Goal: Transaction & Acquisition: Purchase product/service

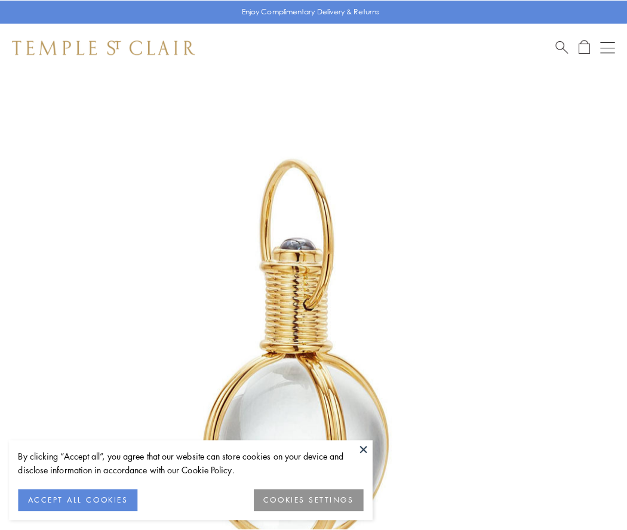
scroll to position [312, 0]
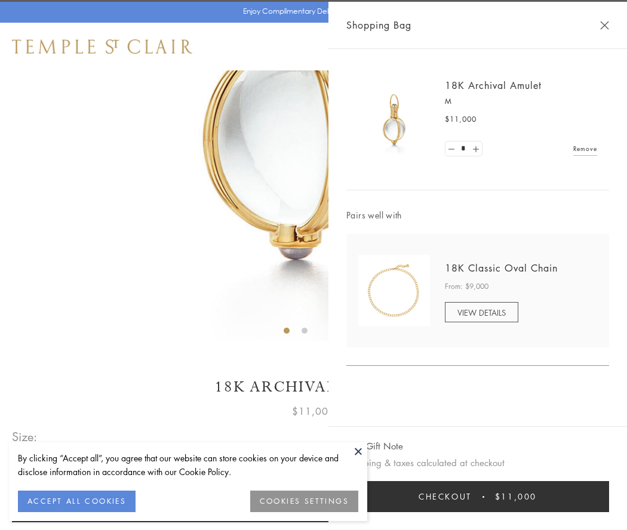
click at [478, 497] on button "Checkout $11,000" at bounding box center [477, 496] width 263 height 31
